Goal: Task Accomplishment & Management: Use online tool/utility

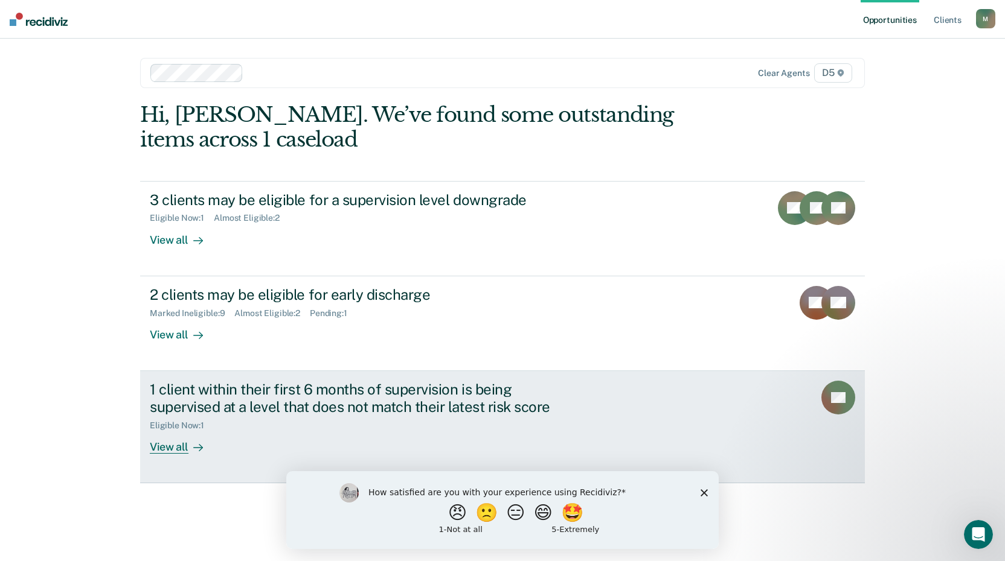
click at [174, 448] on div "View all" at bounding box center [184, 442] width 68 height 24
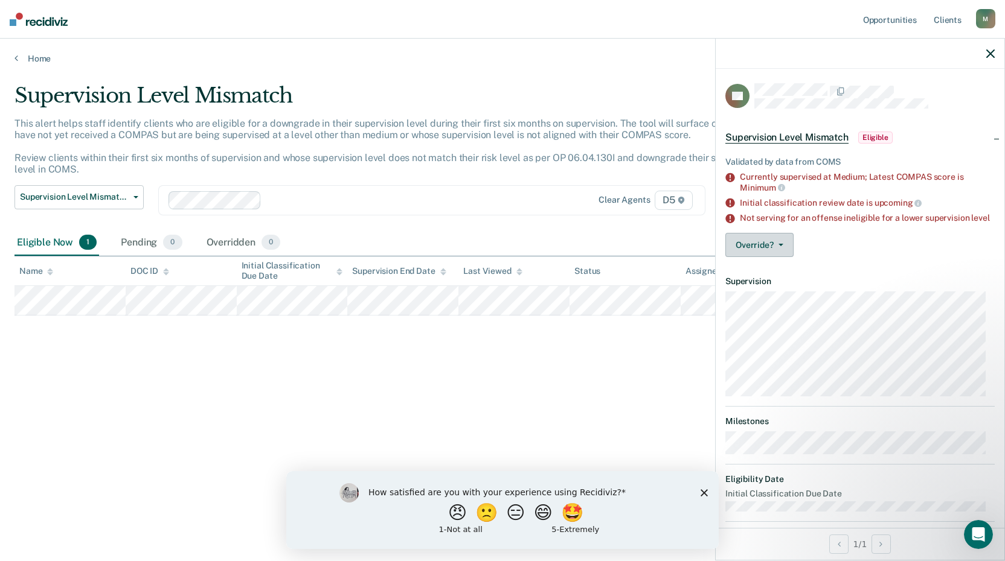
click at [779, 246] on icon "button" at bounding box center [780, 245] width 5 height 2
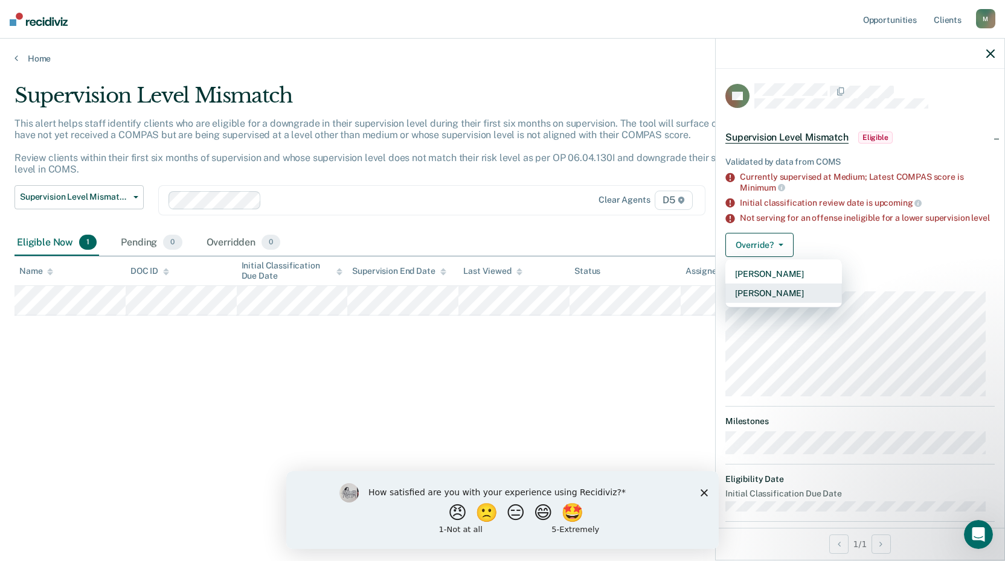
click at [776, 303] on button "[PERSON_NAME]" at bounding box center [783, 293] width 117 height 19
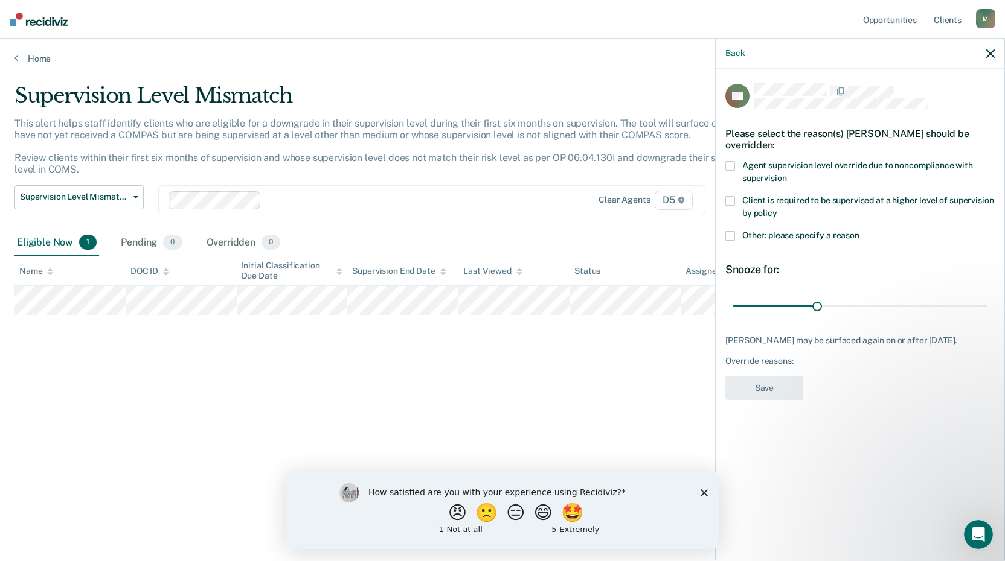
click at [729, 235] on span at bounding box center [730, 236] width 10 height 10
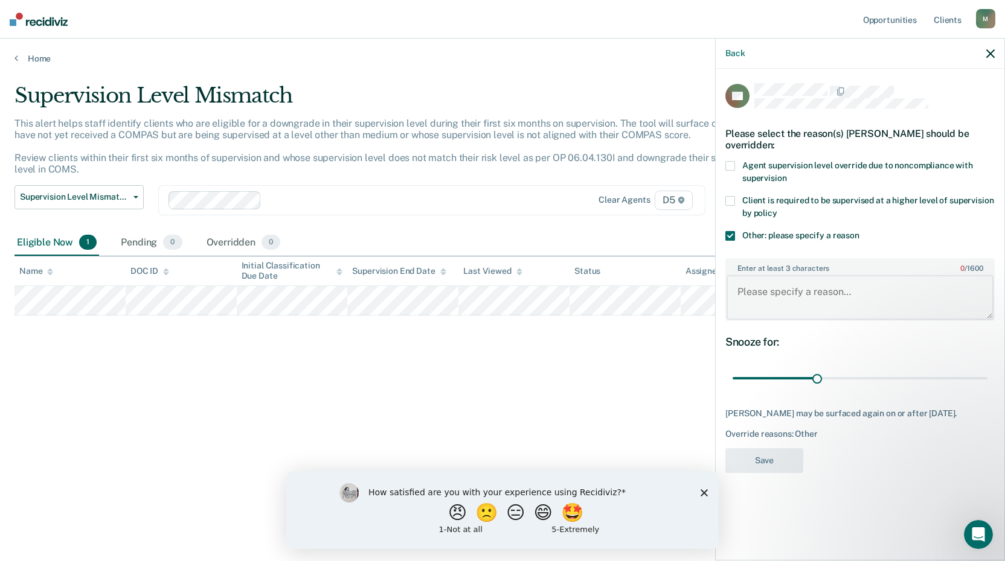
click at [785, 298] on textarea "Enter at least 3 characters 0 / 1600" at bounding box center [859, 297] width 267 height 45
type textarea "Has assaultive criminal case pending."
click at [731, 163] on span at bounding box center [730, 166] width 10 height 10
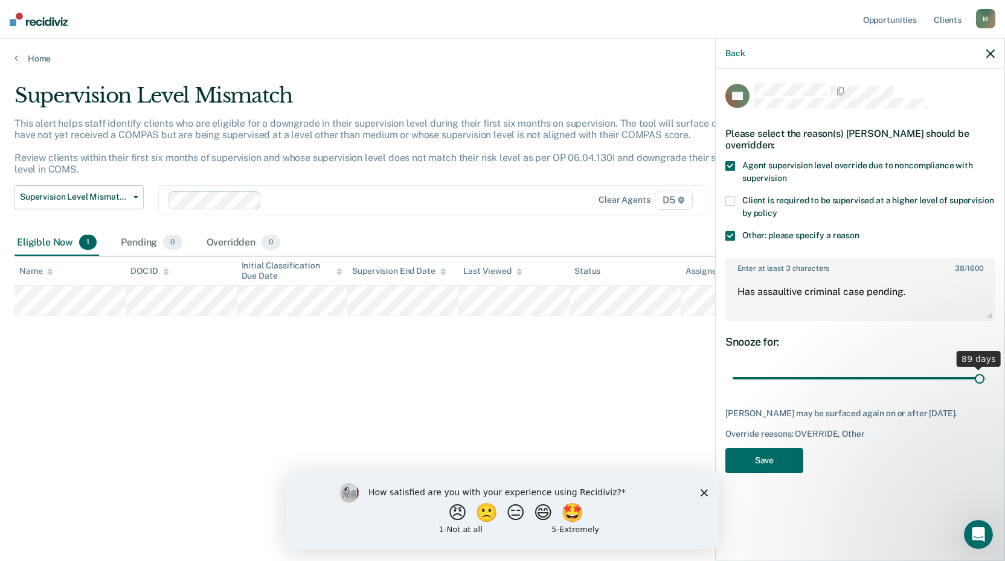
drag, startPoint x: 817, startPoint y: 376, endPoint x: 979, endPoint y: 392, distance: 162.6
type input "89"
click at [979, 389] on input "range" at bounding box center [859, 378] width 255 height 21
click at [778, 467] on button "Save" at bounding box center [764, 461] width 78 height 25
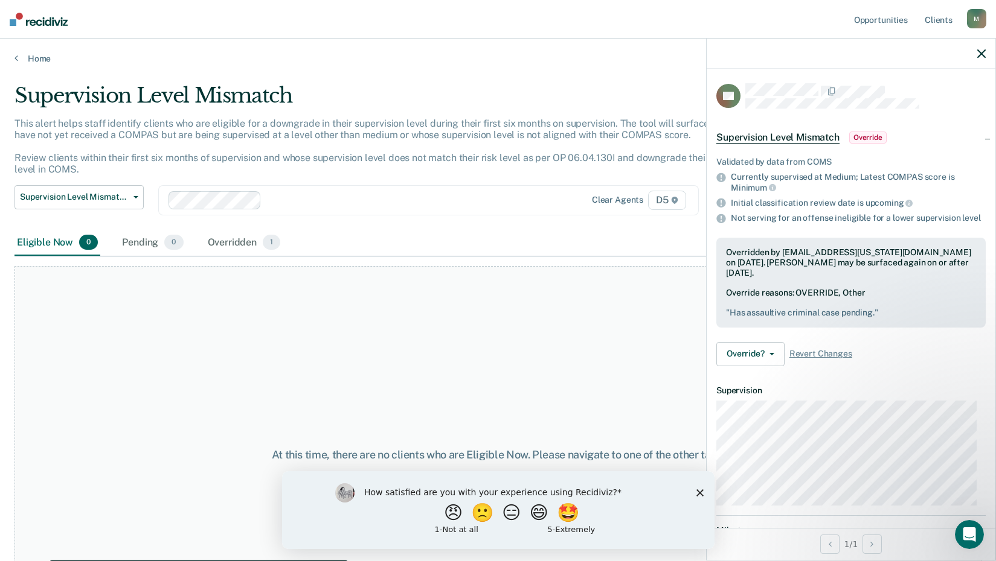
click at [986, 52] on div at bounding box center [850, 54] width 289 height 30
click at [982, 54] on icon "button" at bounding box center [981, 54] width 8 height 8
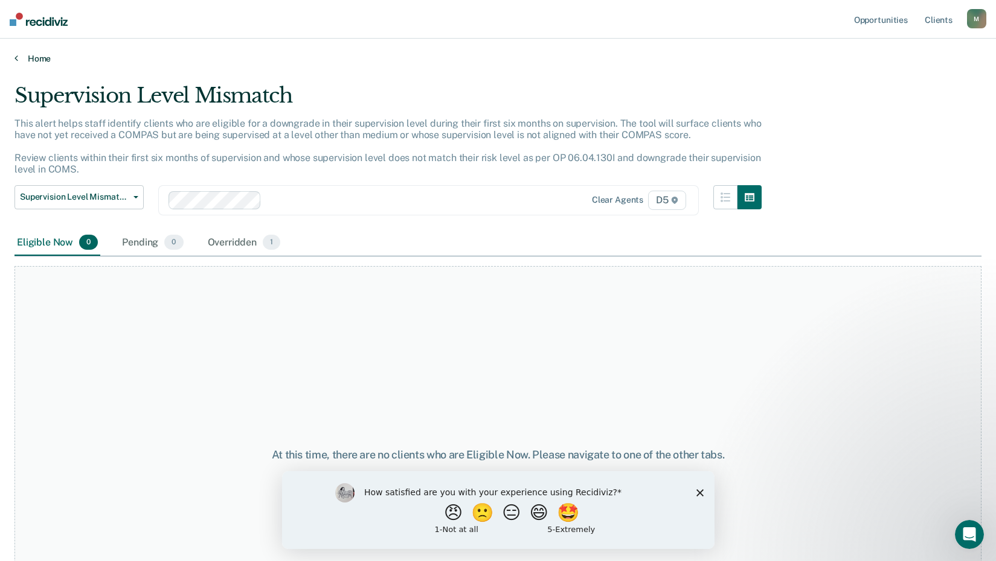
click at [37, 56] on link "Home" at bounding box center [497, 58] width 967 height 11
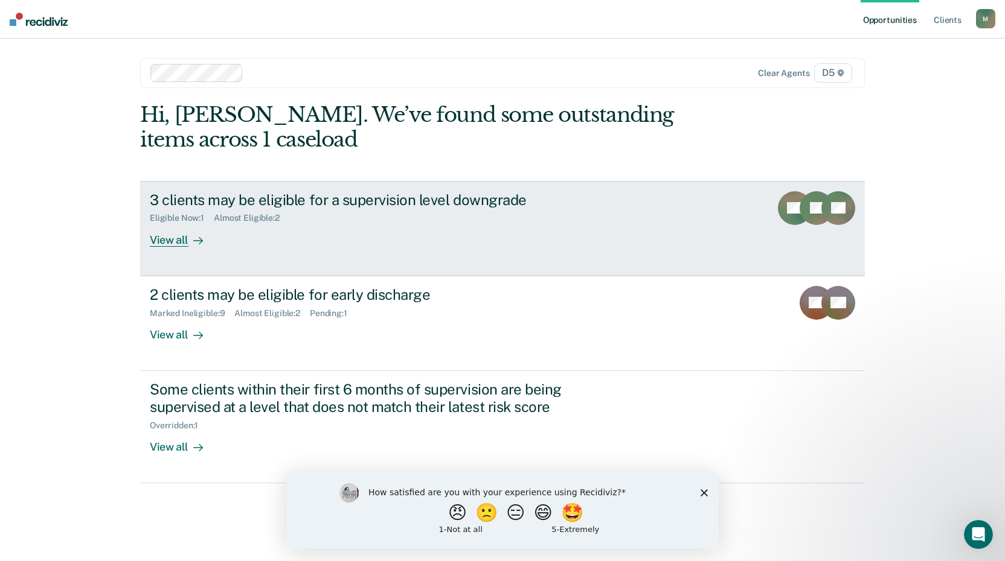
click at [170, 235] on div "View all" at bounding box center [184, 235] width 68 height 24
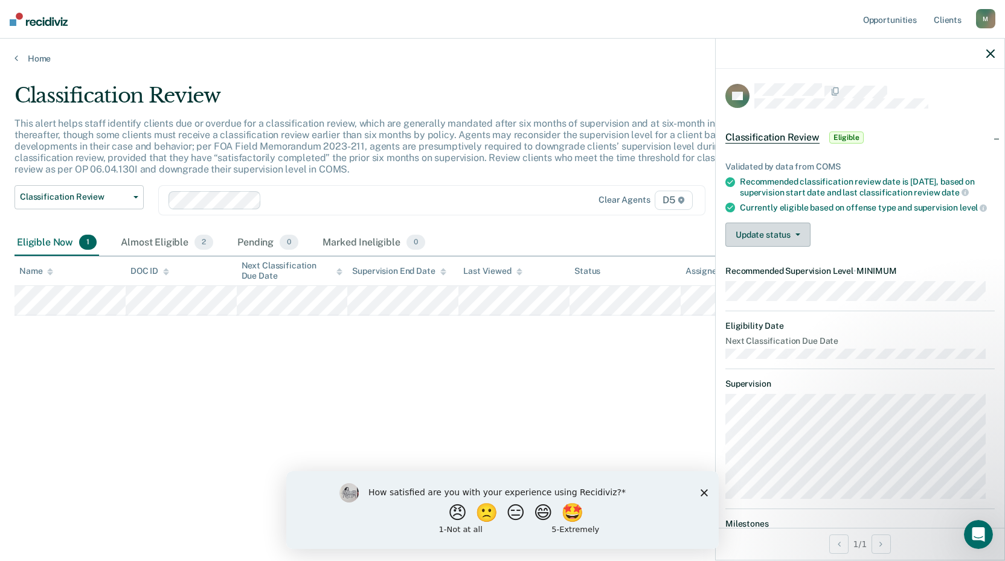
click at [798, 236] on icon "button" at bounding box center [797, 235] width 5 height 2
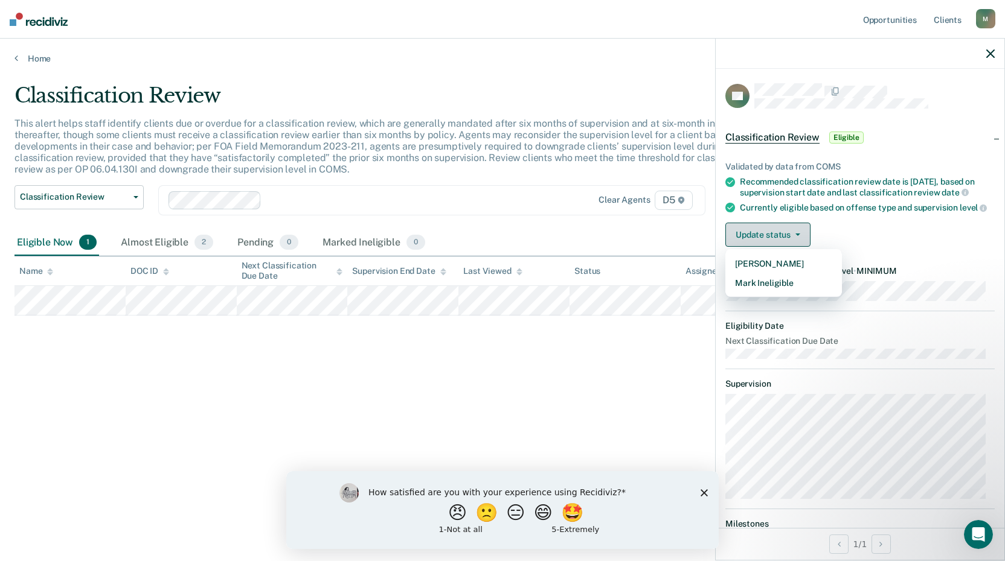
click at [798, 236] on icon "button" at bounding box center [797, 235] width 5 height 2
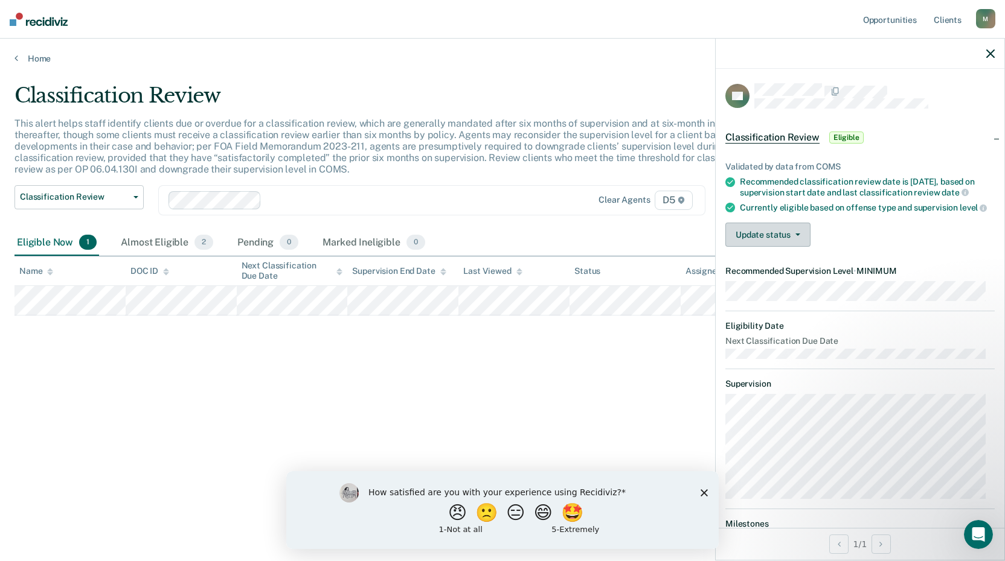
click at [798, 236] on icon "button" at bounding box center [797, 235] width 5 height 2
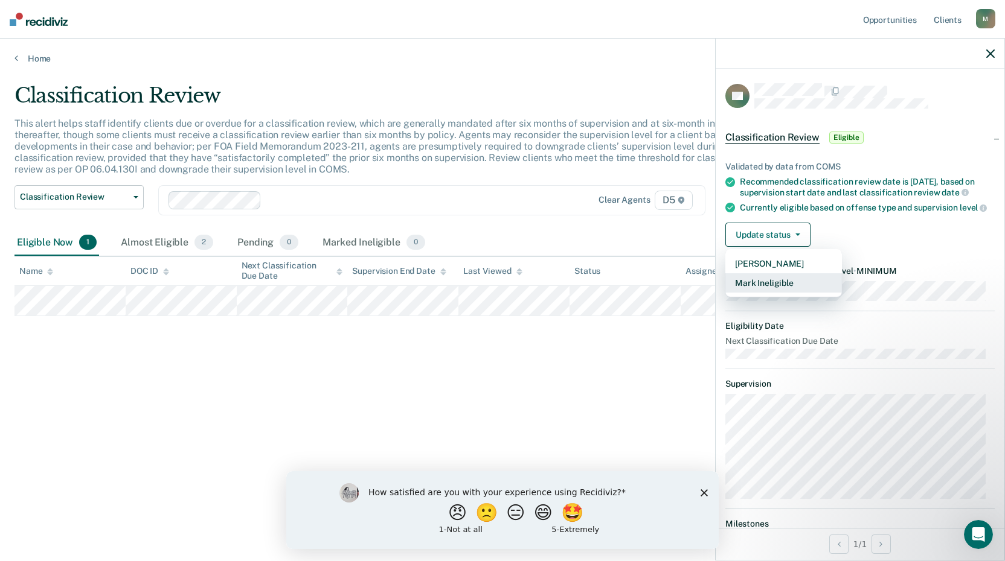
click at [791, 293] on button "Mark Ineligible" at bounding box center [783, 283] width 117 height 19
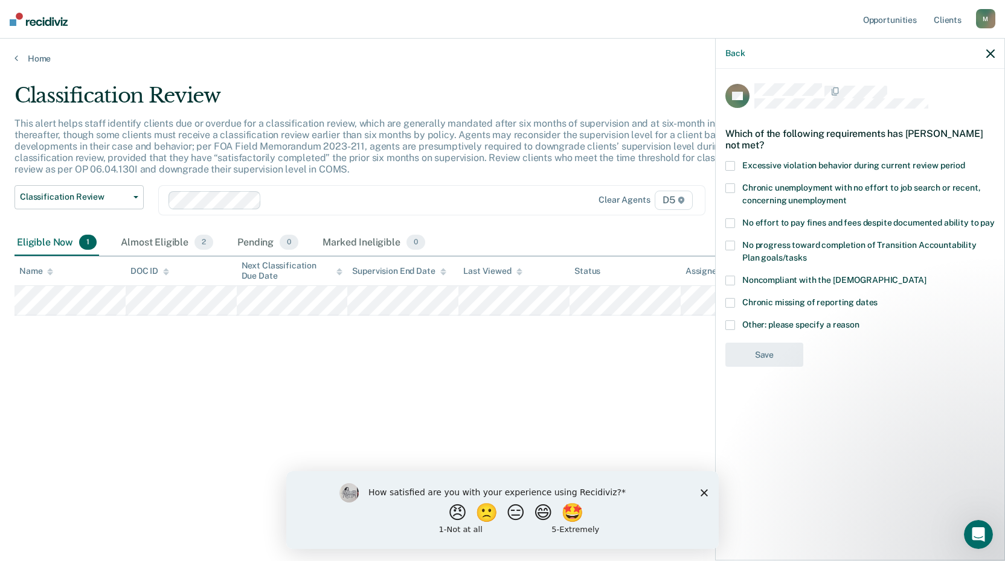
click at [729, 321] on span at bounding box center [730, 326] width 10 height 10
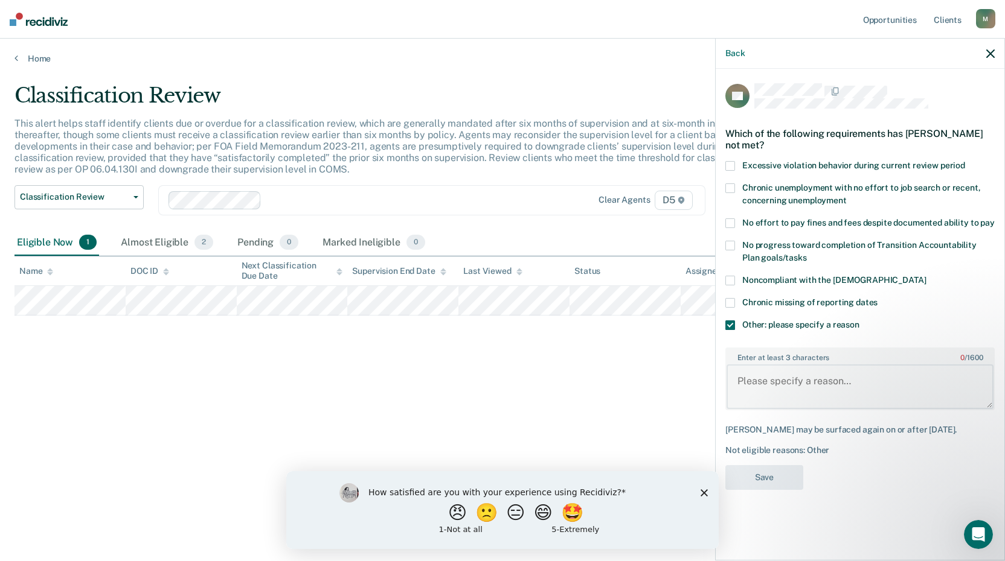
click at [773, 382] on textarea "Enter at least 3 characters 0 / 1600" at bounding box center [859, 387] width 267 height 45
type textarea "Not due for Classification until [DATE]"
click at [774, 474] on button "Save" at bounding box center [764, 477] width 78 height 25
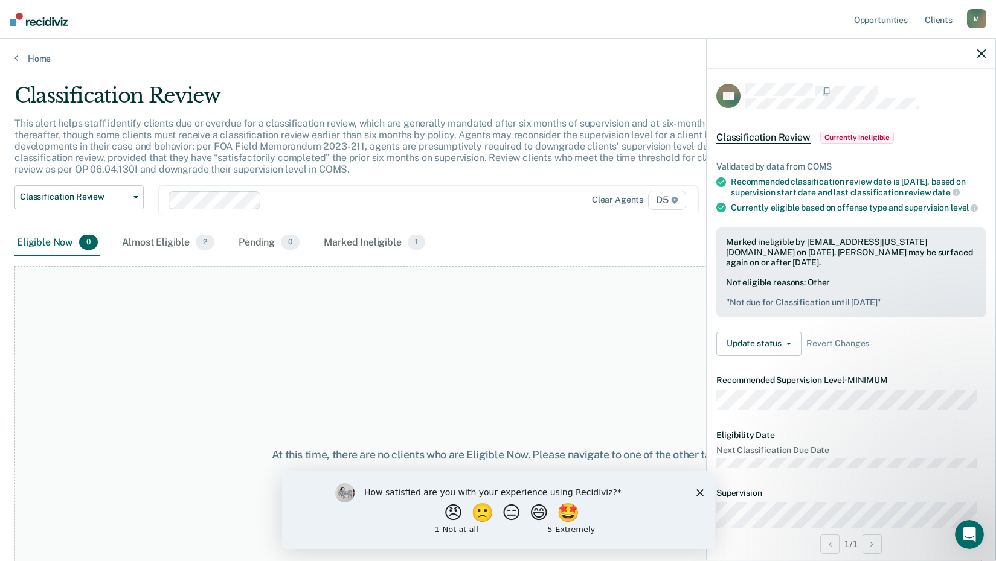
click at [977, 48] on button "button" at bounding box center [981, 53] width 8 height 10
